Goal: Find contact information: Find contact information

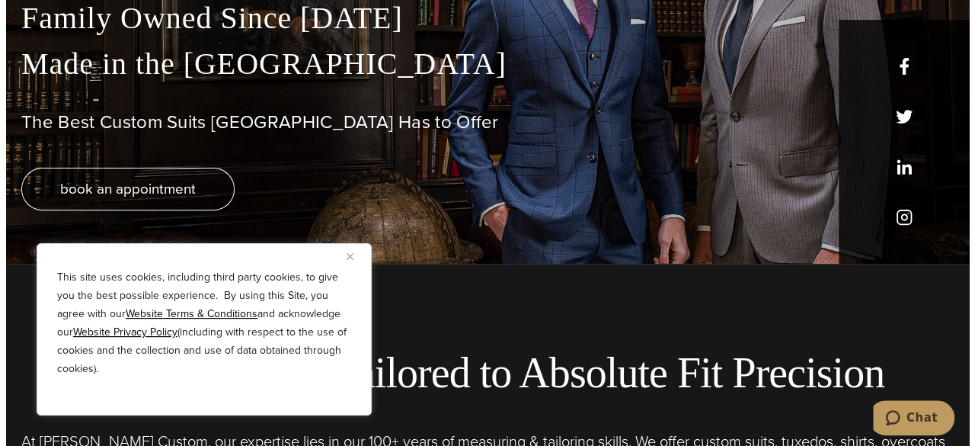
scroll to position [193, 0]
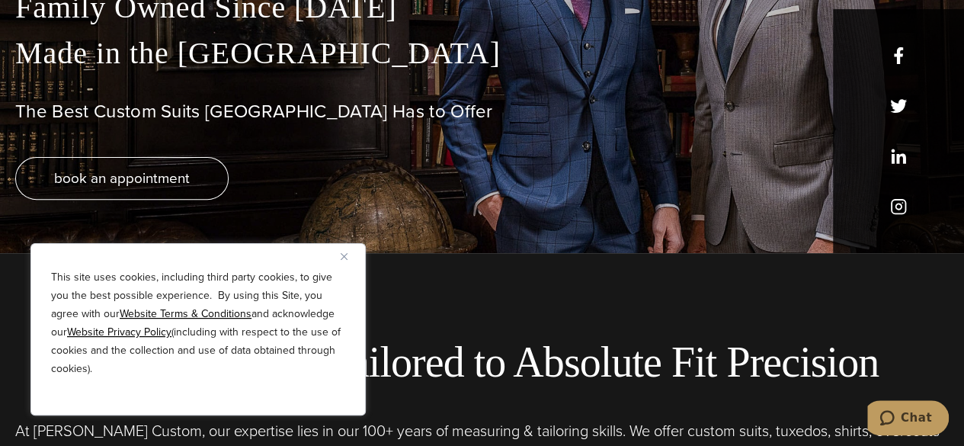
click at [349, 255] on button "Close" at bounding box center [349, 256] width 18 height 18
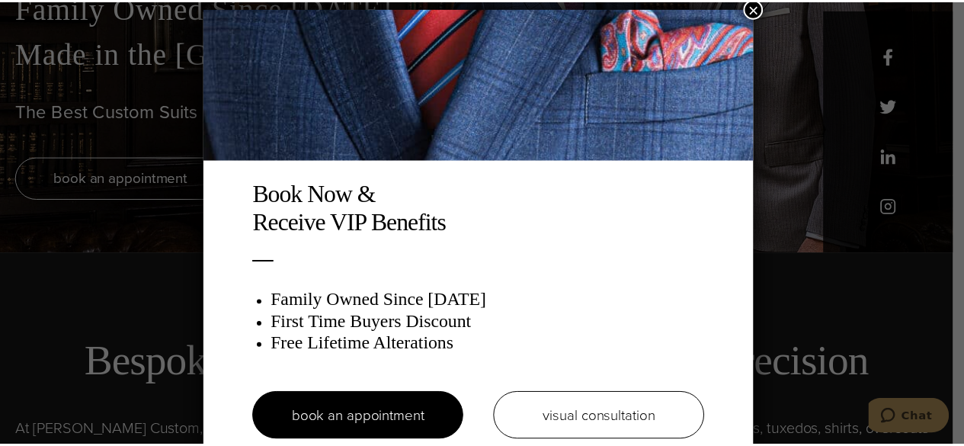
scroll to position [8, 0]
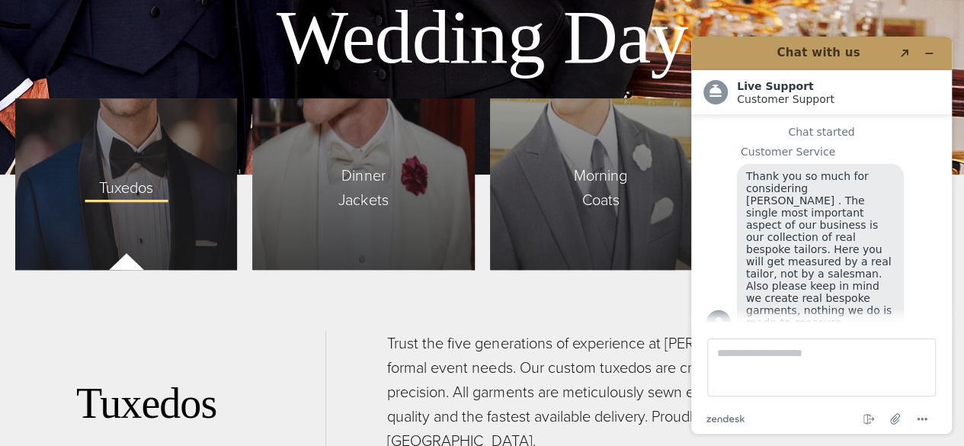
scroll to position [3560, 0]
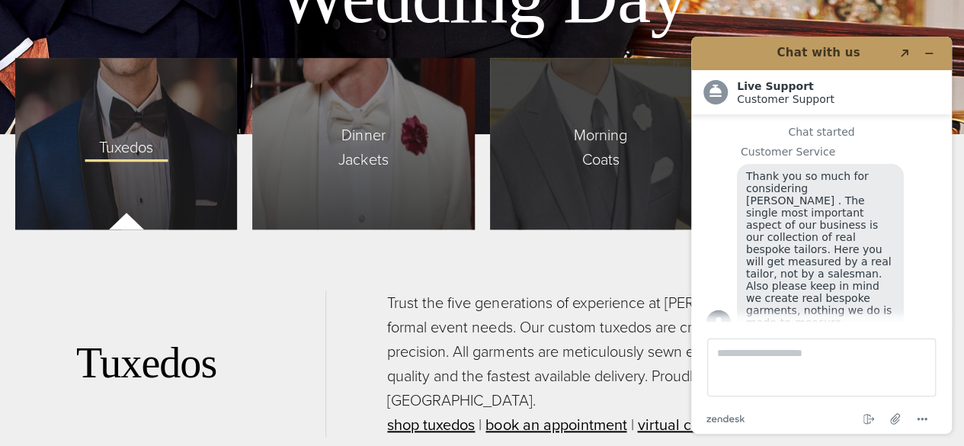
click at [567, 165] on div "Morning Coats" at bounding box center [601, 143] width 222 height 171
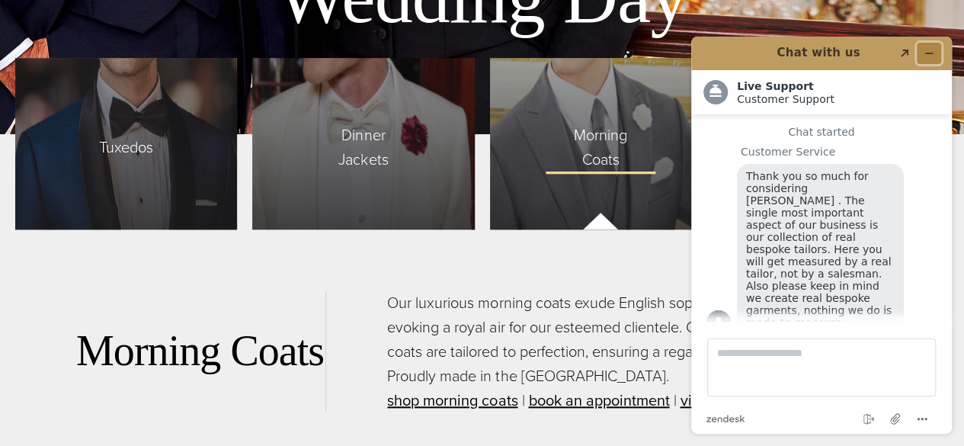
click at [932, 52] on icon "Minimize widget" at bounding box center [928, 53] width 11 height 11
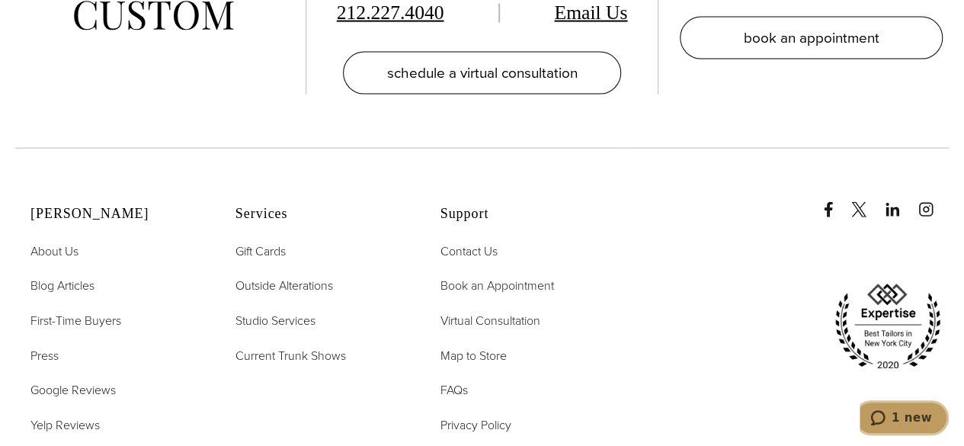
scroll to position [7508, 0]
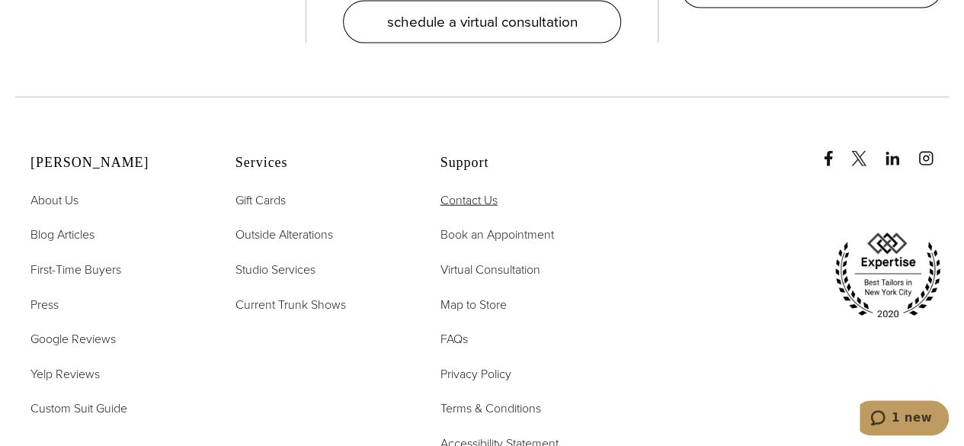
click at [456, 191] on span "Contact Us" at bounding box center [468, 200] width 57 height 18
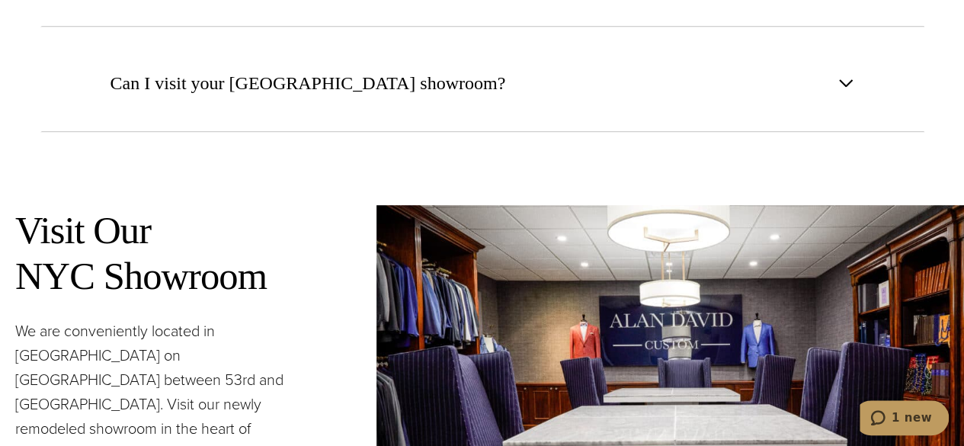
scroll to position [7508, 0]
